Goal: Obtain resource: Obtain resource

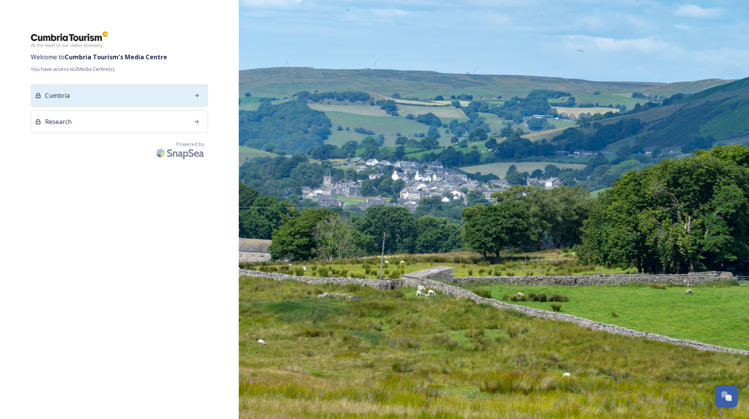
click at [193, 93] on div at bounding box center [197, 96] width 14 height 14
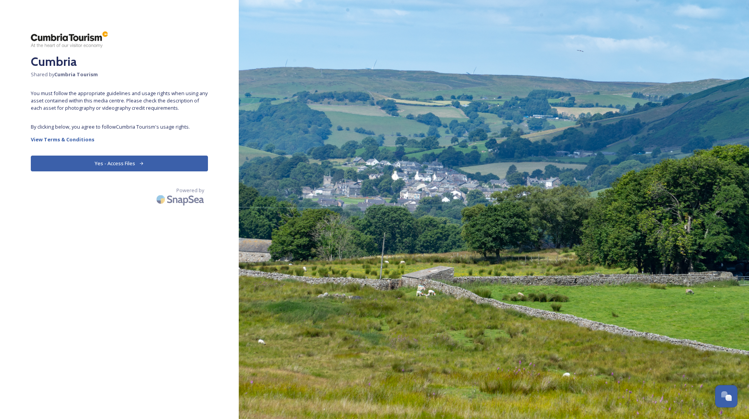
click at [139, 162] on icon at bounding box center [141, 163] width 5 height 5
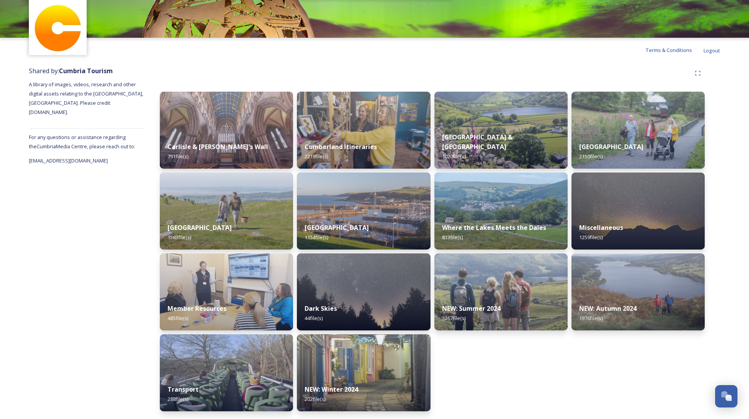
scroll to position [32, 0]
click at [638, 128] on img at bounding box center [638, 130] width 136 height 79
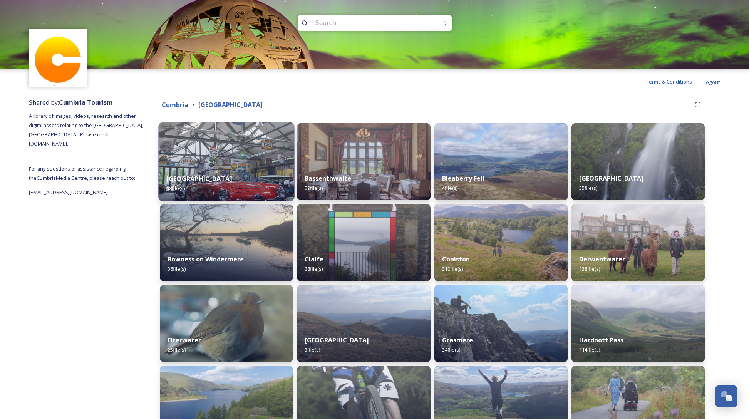
click at [257, 157] on img at bounding box center [227, 162] width 136 height 79
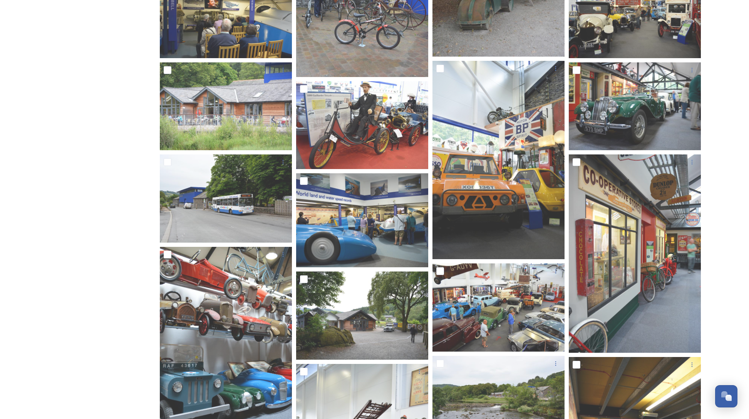
scroll to position [557, 0]
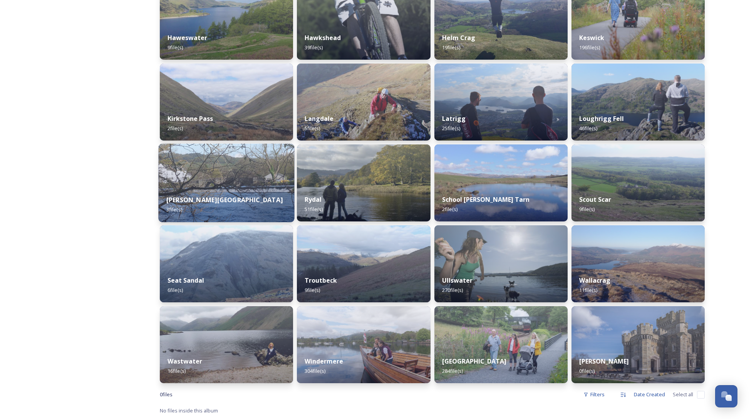
scroll to position [383, 0]
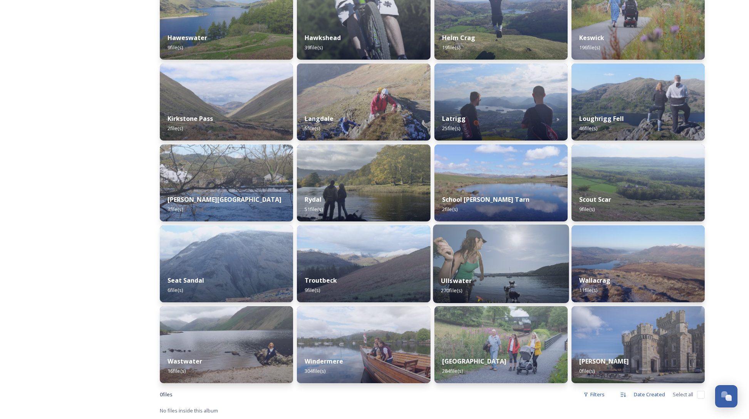
click at [529, 255] on img at bounding box center [501, 264] width 136 height 79
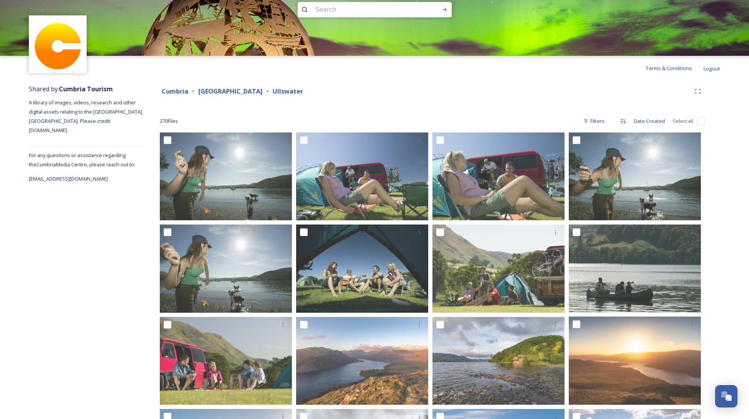
scroll to position [14, 0]
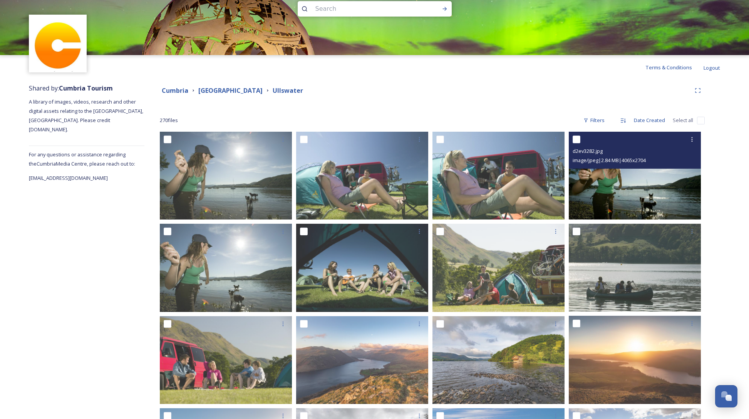
click at [643, 193] on img at bounding box center [635, 176] width 132 height 88
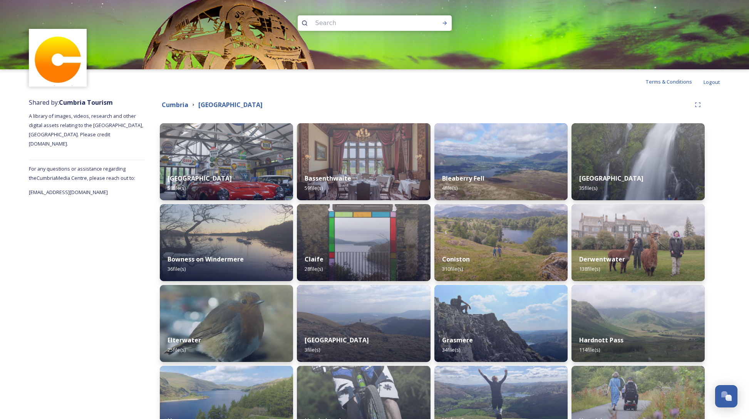
click at [319, 23] on input at bounding box center [365, 23] width 106 height 17
type input "Video"
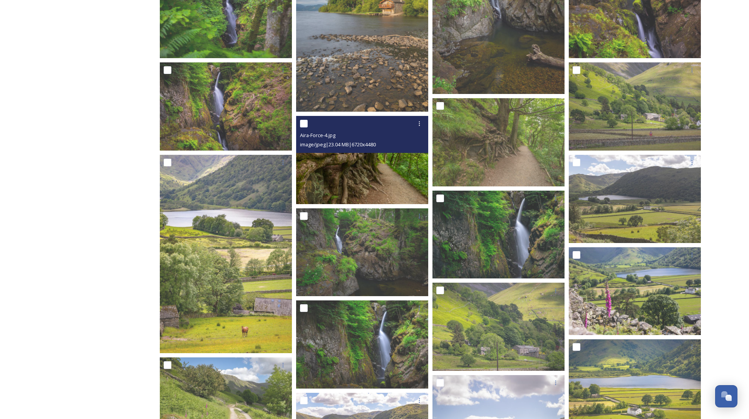
scroll to position [2869, 0]
click at [366, 170] on img at bounding box center [362, 160] width 132 height 88
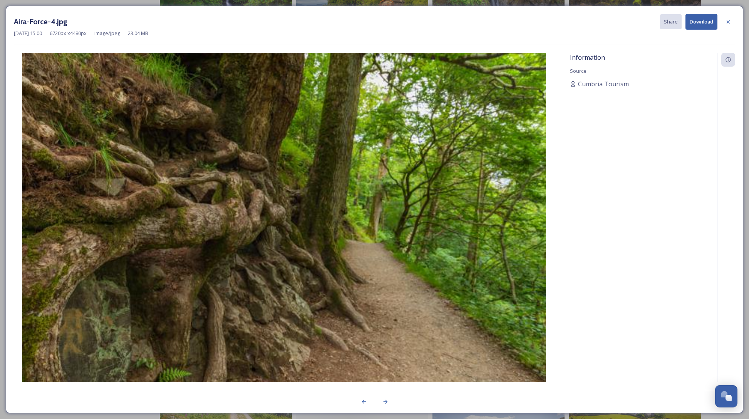
click at [366, 170] on img at bounding box center [284, 228] width 541 height 350
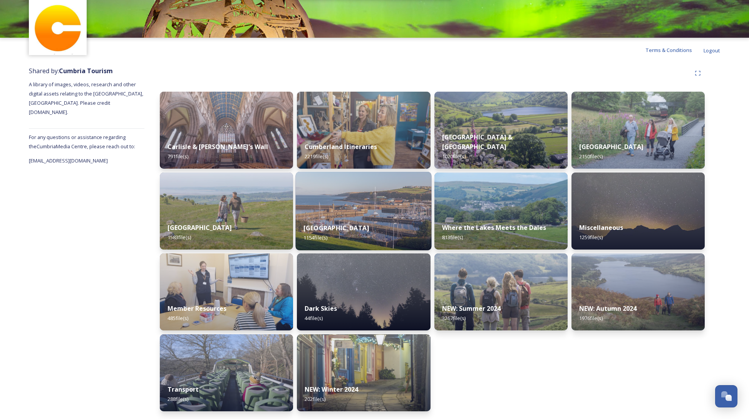
scroll to position [32, 0]
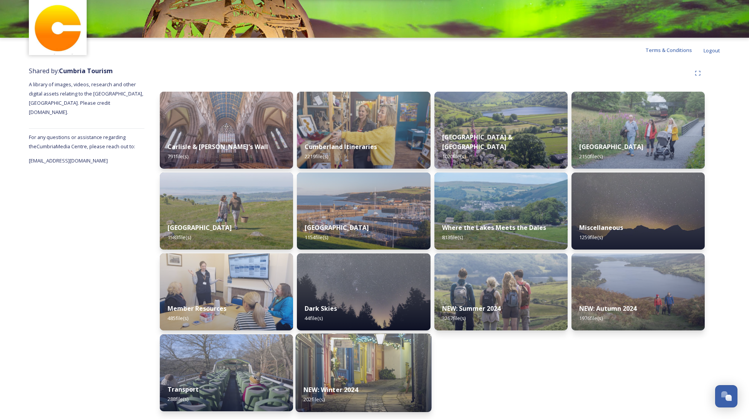
click at [356, 349] on img at bounding box center [364, 373] width 136 height 79
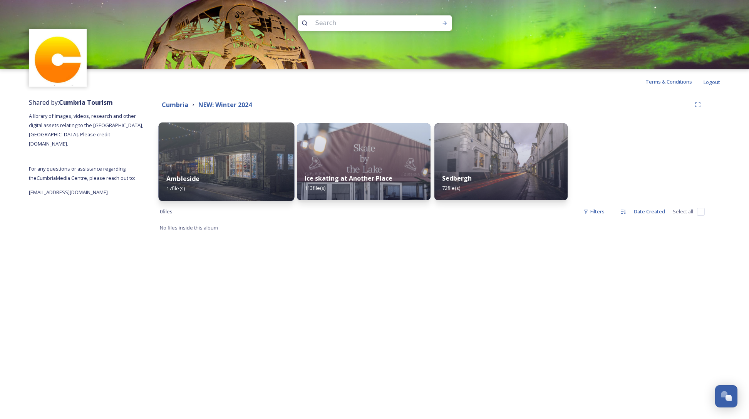
click at [262, 178] on div "Ambleside 17 file(s)" at bounding box center [227, 183] width 136 height 35
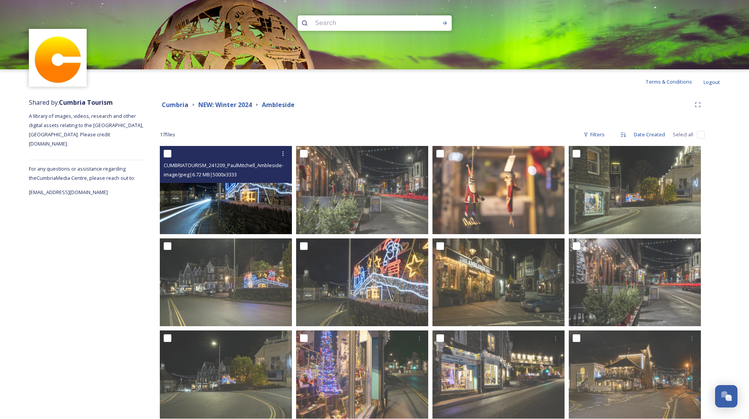
click at [250, 196] on img at bounding box center [226, 190] width 132 height 88
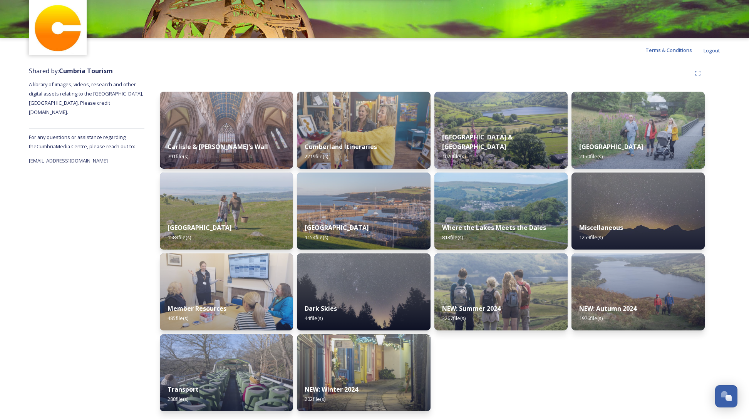
scroll to position [32, 0]
click at [647, 302] on div "NEW: Autumn 2024 1976 file(s)" at bounding box center [638, 313] width 136 height 35
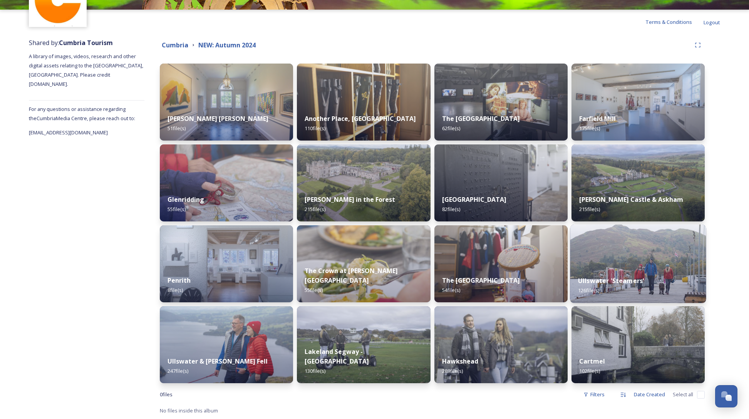
scroll to position [60, 0]
click at [522, 346] on img at bounding box center [501, 345] width 136 height 79
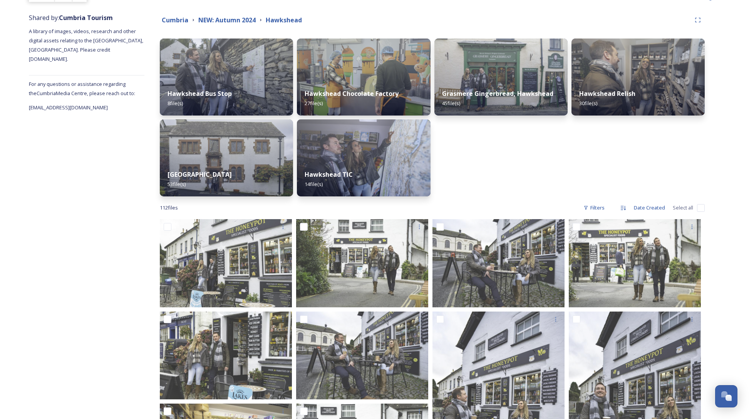
scroll to position [87, 0]
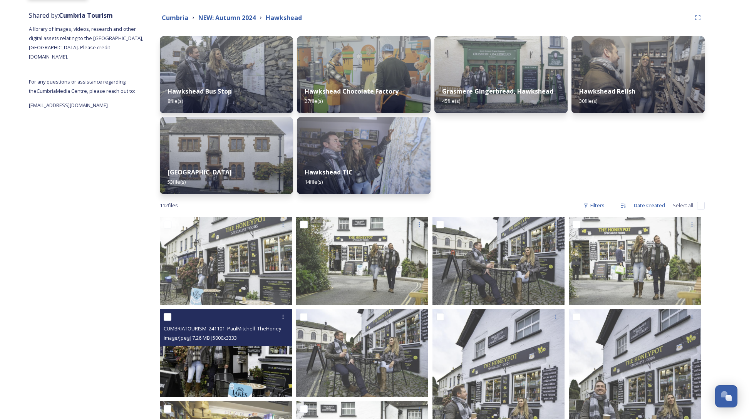
click at [201, 355] on img at bounding box center [226, 353] width 132 height 88
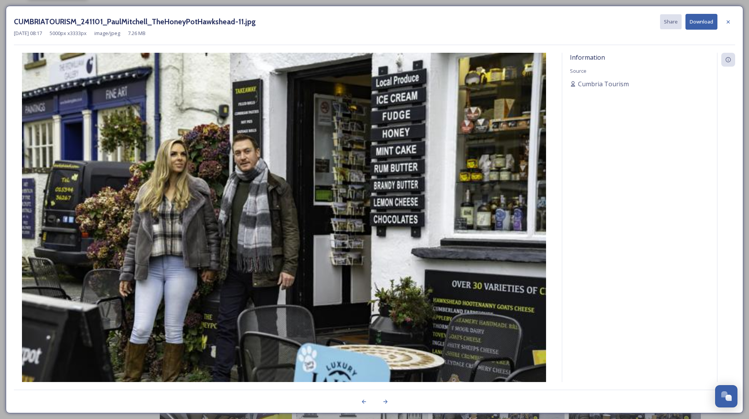
click at [201, 355] on img at bounding box center [284, 228] width 541 height 350
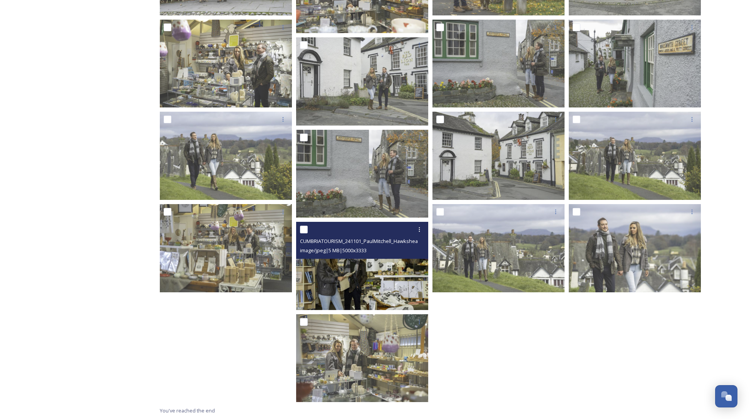
scroll to position [1370, 0]
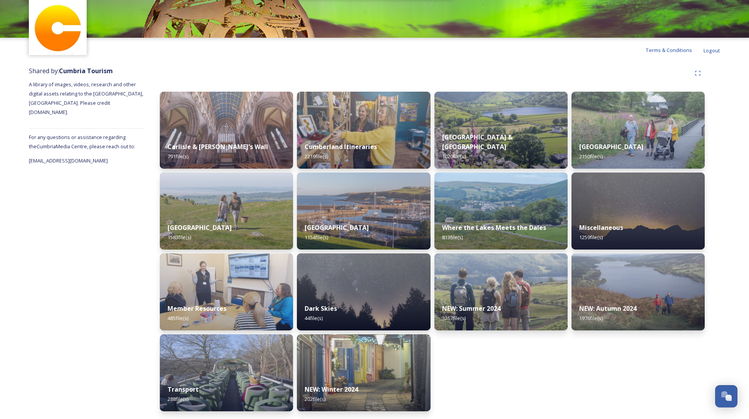
scroll to position [32, 0]
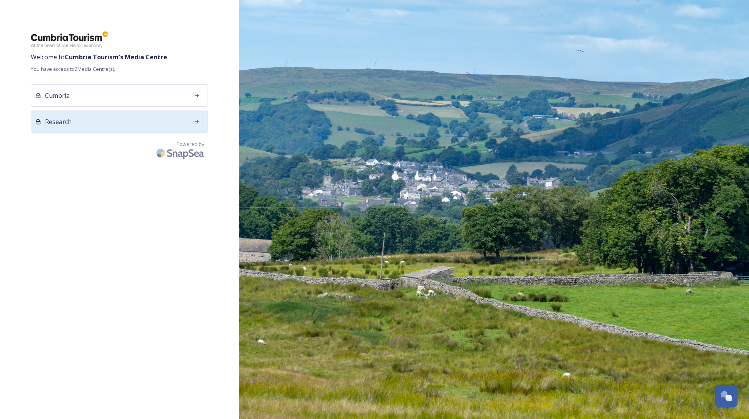
click at [198, 121] on icon at bounding box center [197, 122] width 4 height 4
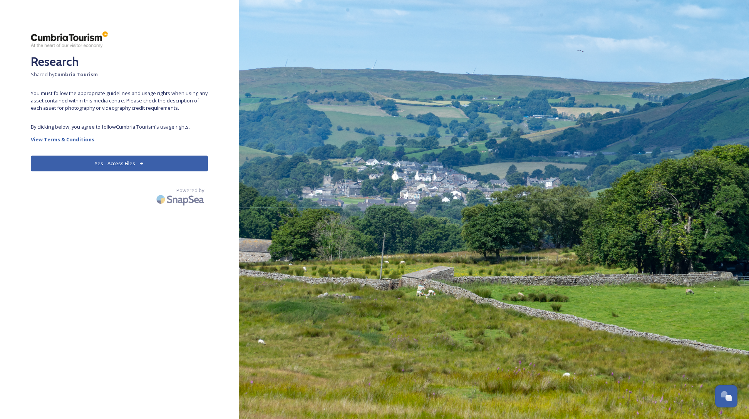
click at [146, 160] on button "Yes - Access Files" at bounding box center [119, 164] width 177 height 16
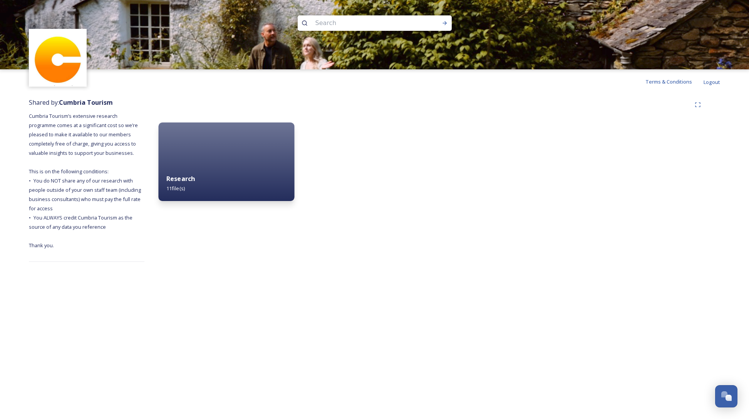
click at [226, 186] on div "Research 11 file(s)" at bounding box center [227, 183] width 136 height 35
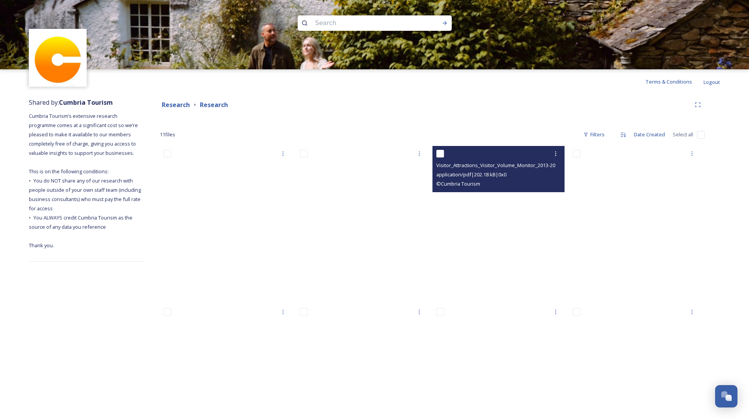
click at [489, 161] on div "Visitor_Attractions_Visitor_Volume_Monitor_2013-2024.pdf" at bounding box center [500, 165] width 126 height 9
click at [489, 162] on div "Visitor_Attractions_Visitor_Volume_Monitor_2013-2024.pdf" at bounding box center [500, 165] width 126 height 9
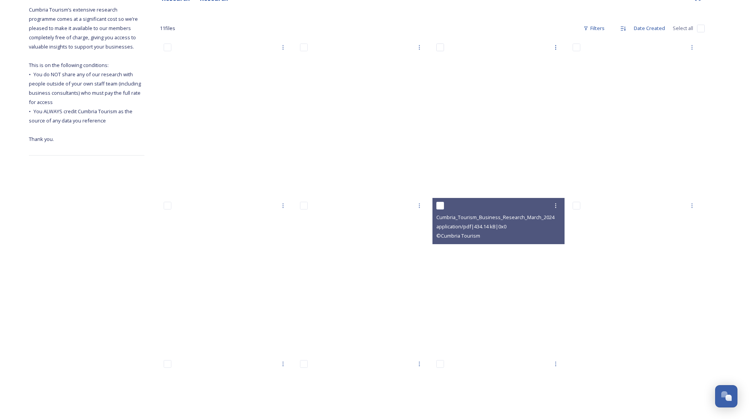
scroll to position [38, 0]
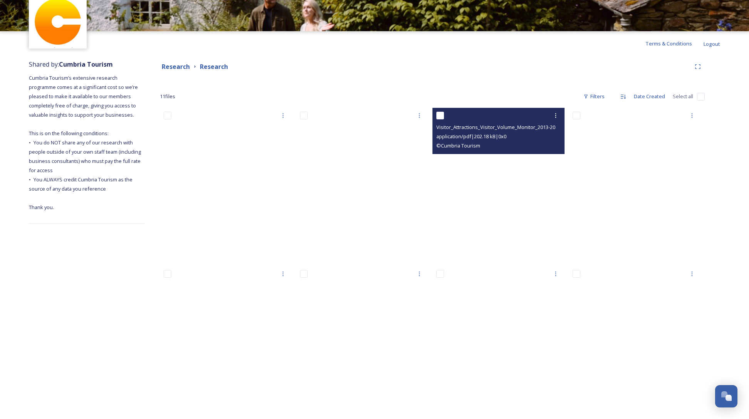
click at [440, 114] on input "checkbox" at bounding box center [441, 116] width 8 height 8
checkbox input "true"
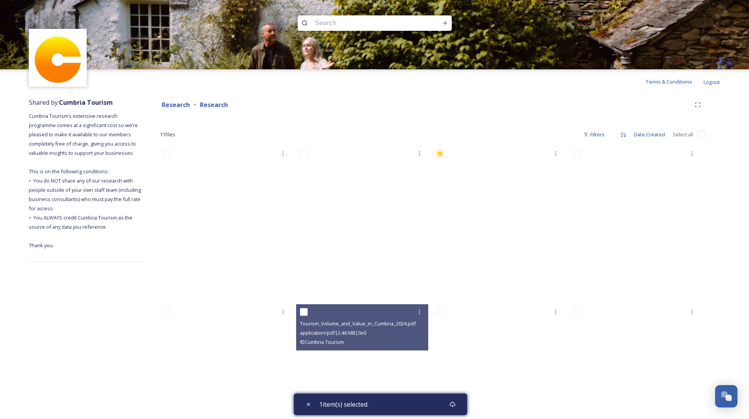
scroll to position [0, 0]
